Goal: Complete application form

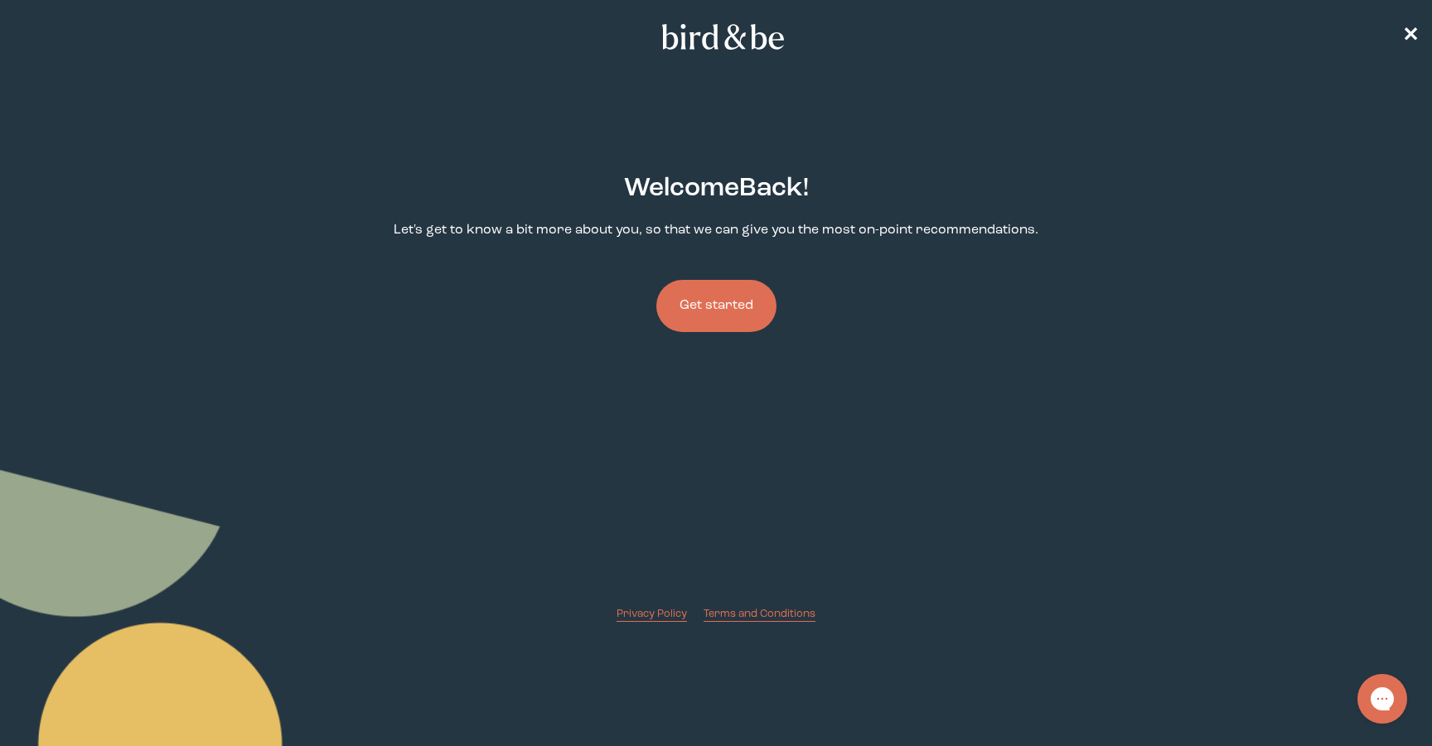
click at [722, 300] on button "Get started" at bounding box center [716, 306] width 120 height 52
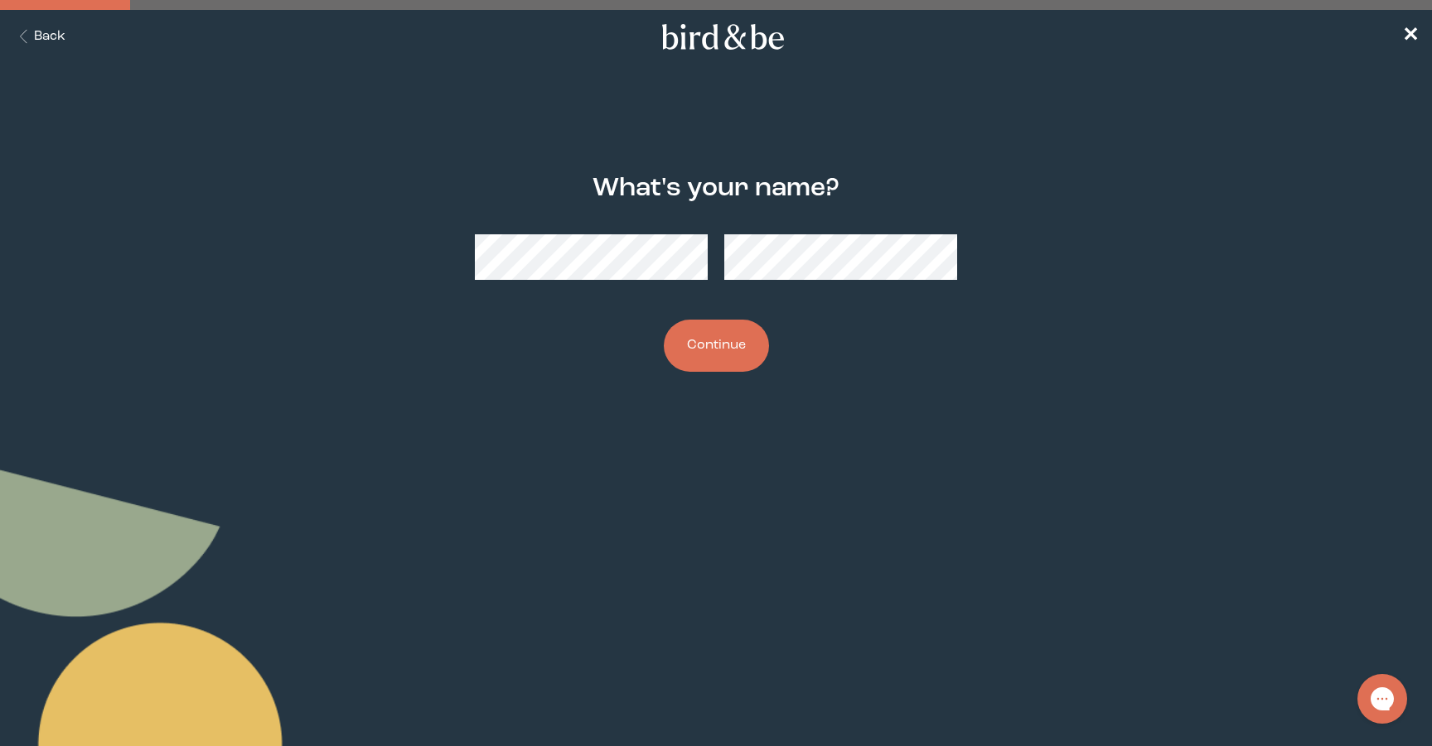
click at [712, 363] on button "Continue" at bounding box center [716, 346] width 105 height 52
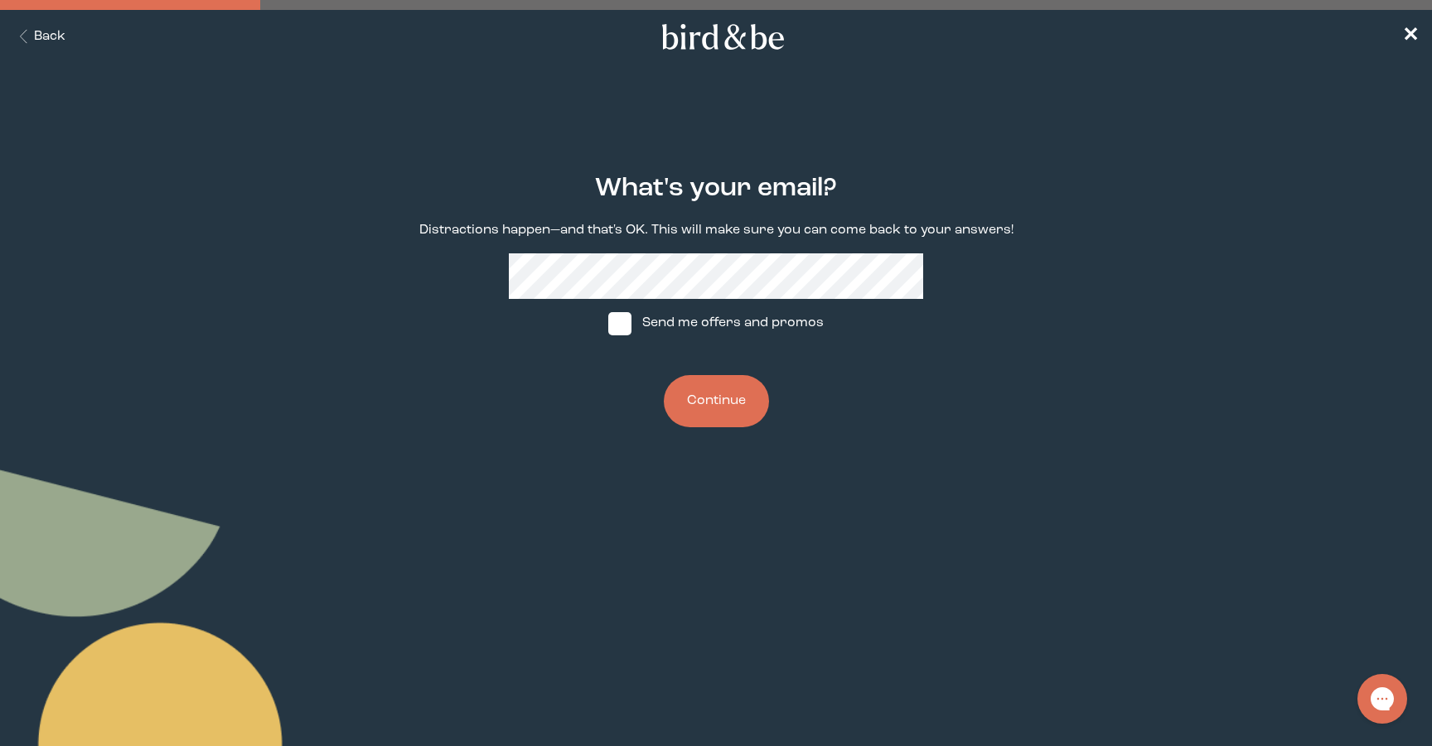
click at [715, 419] on button "Continue" at bounding box center [716, 401] width 105 height 52
